Goal: Information Seeking & Learning: Learn about a topic

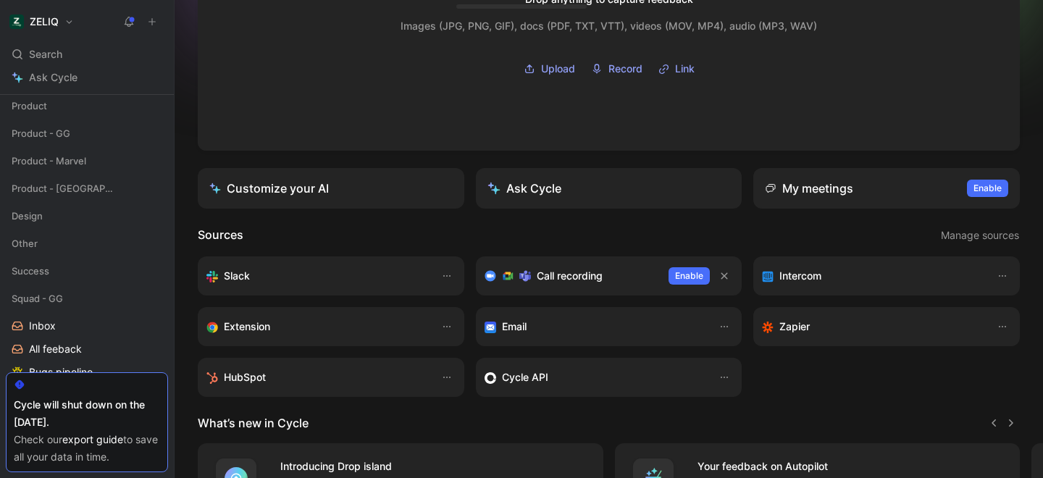
scroll to position [353, 0]
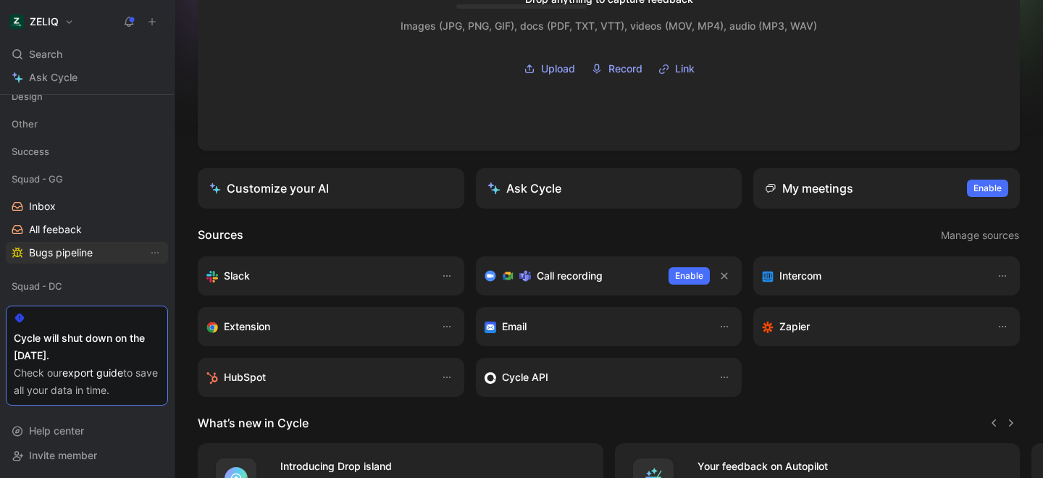
click at [48, 257] on span "Bugs pipeline" at bounding box center [61, 253] width 64 height 14
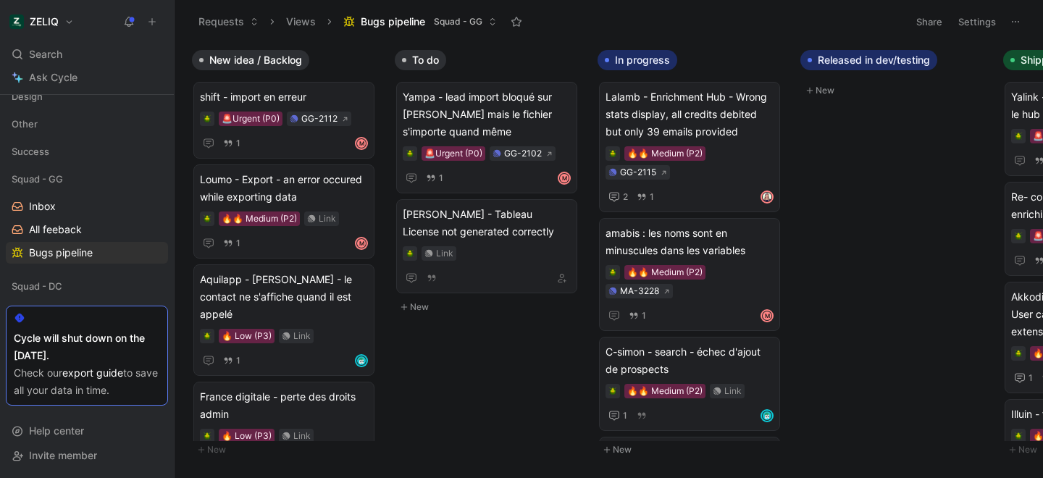
click at [487, 18] on button "Bugs pipeline Squad - GG" at bounding box center [420, 22] width 167 height 22
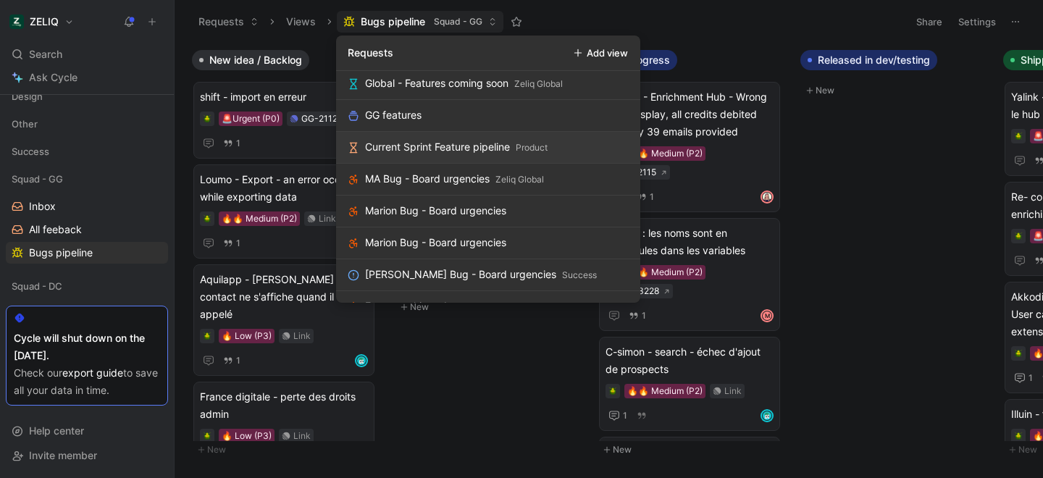
scroll to position [1362, 0]
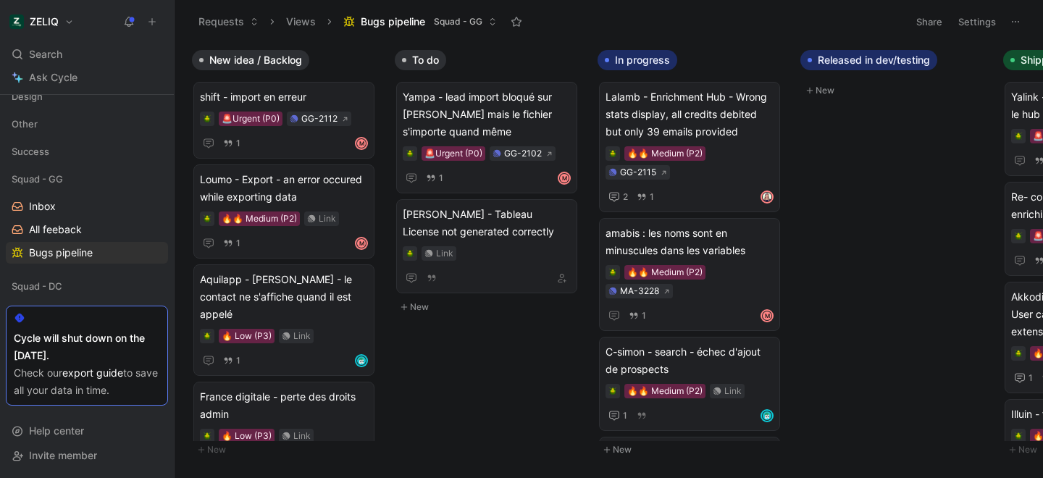
click at [251, 20] on icon at bounding box center [254, 21] width 9 height 9
click at [43, 54] on span "Search" at bounding box center [45, 54] width 33 height 17
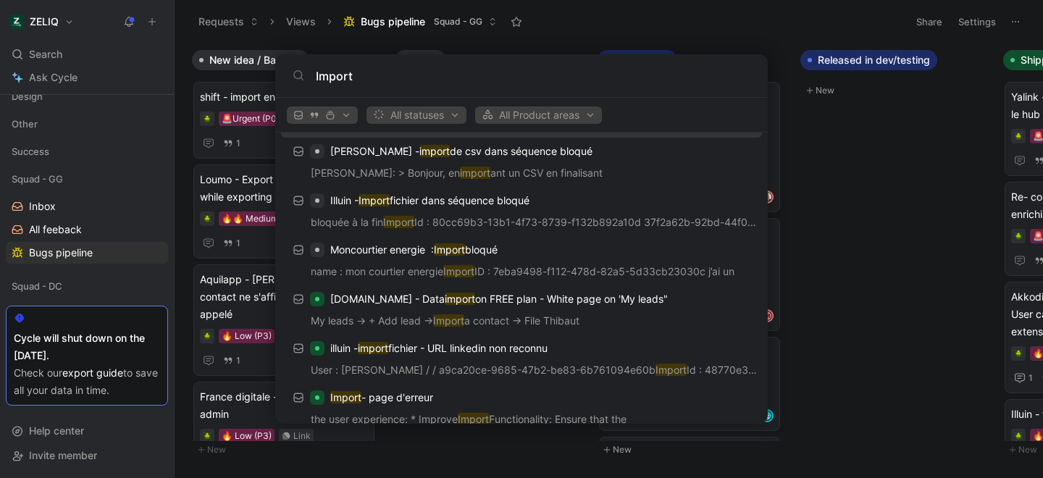
scroll to position [306, 0]
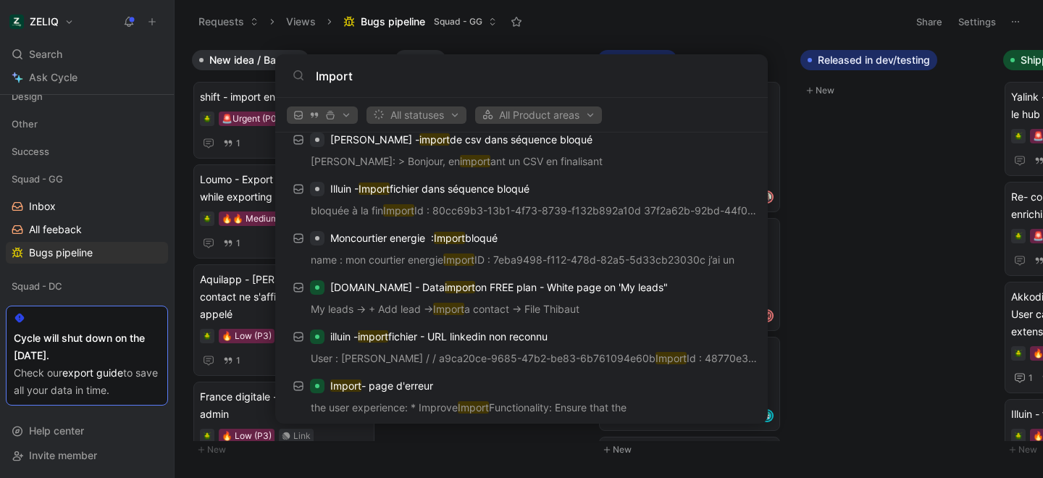
click at [371, 75] on input "Import" at bounding box center [533, 75] width 435 height 17
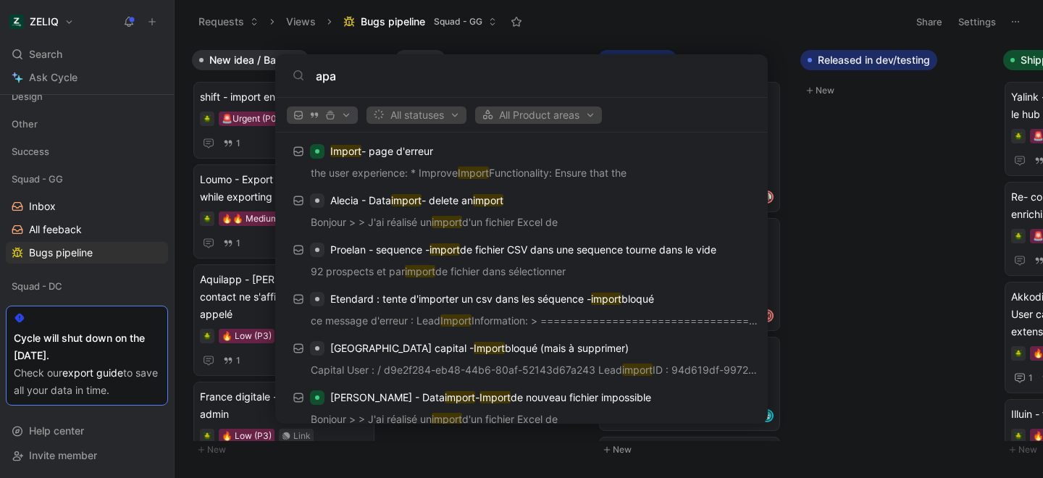
scroll to position [189, 0]
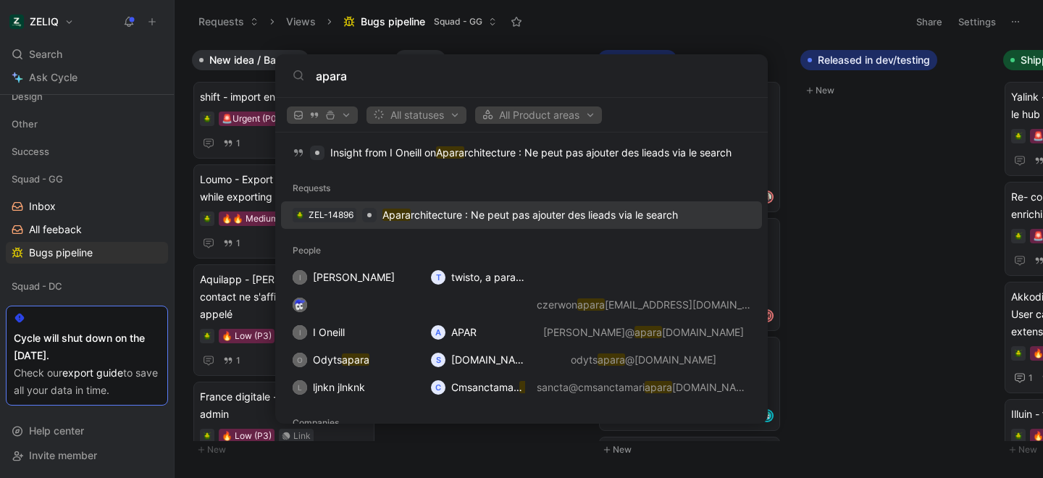
type input "apara"
click at [451, 213] on p "Apara rchitecture : Ne peut pas ajouter des lieads via le search" at bounding box center [531, 214] width 296 height 17
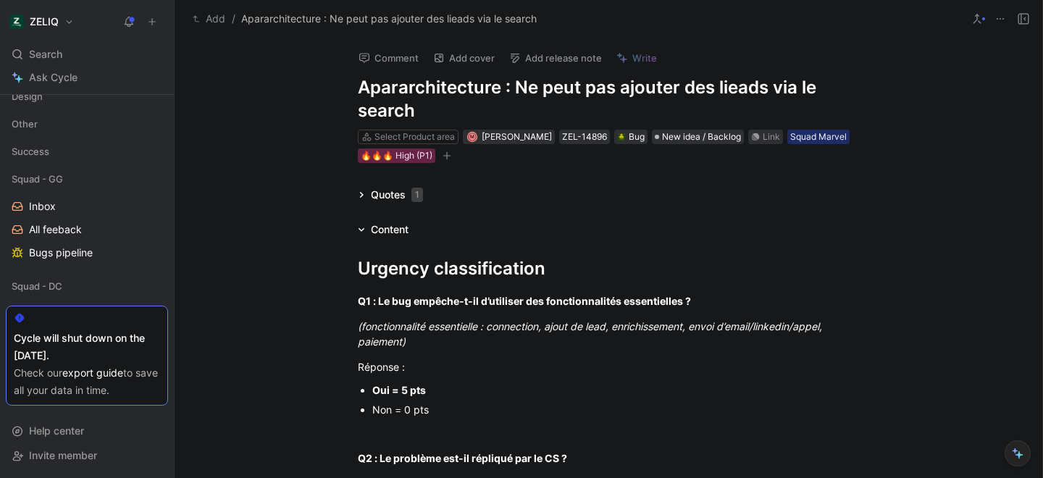
click at [385, 57] on button "Comment" at bounding box center [388, 58] width 73 height 20
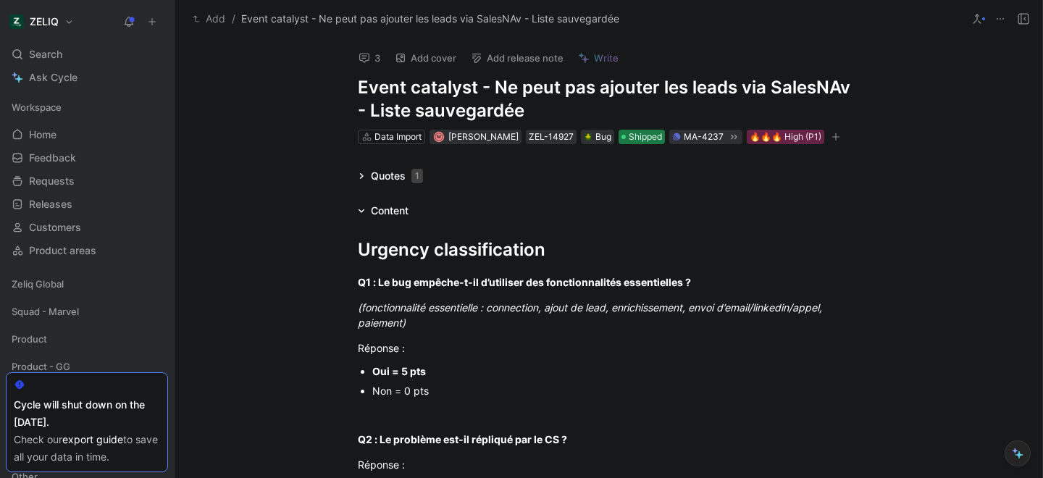
click at [629, 137] on span "Shipped" at bounding box center [645, 137] width 33 height 14
click at [364, 46] on div "3 Add cover Add release note Write" at bounding box center [605, 54] width 507 height 30
click at [367, 52] on icon at bounding box center [365, 58] width 12 height 12
click at [369, 59] on icon at bounding box center [365, 58] width 12 height 12
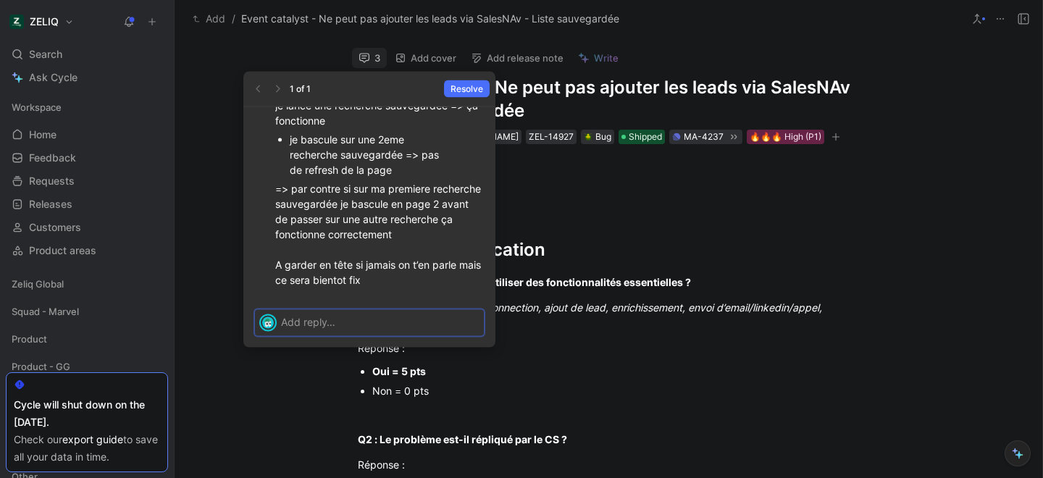
scroll to position [-177, 0]
